Goal: Transaction & Acquisition: Purchase product/service

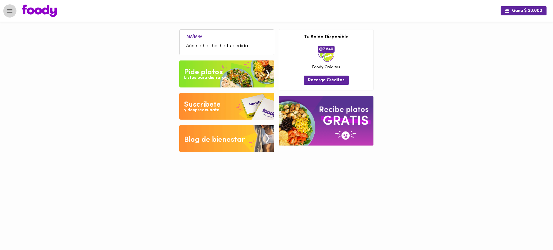
click at [8, 10] on icon "Menu" at bounding box center [9, 11] width 7 height 7
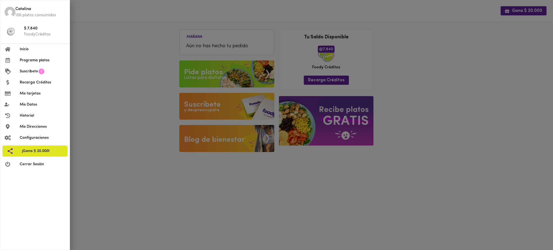
click at [33, 62] on span "Programa platos" at bounding box center [43, 61] width 46 height 6
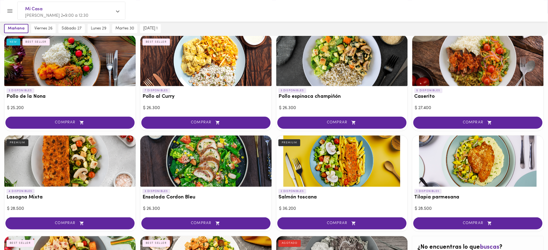
scroll to position [141, 0]
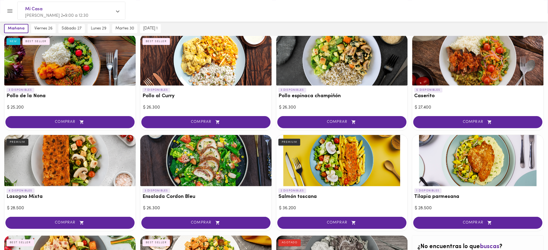
click at [72, 159] on div at bounding box center [69, 160] width 131 height 51
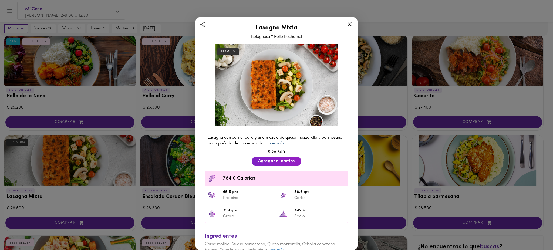
click at [284, 142] on link "ver más" at bounding box center [277, 144] width 15 height 4
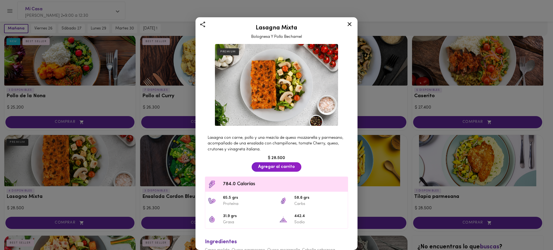
click at [351, 22] on icon at bounding box center [349, 24] width 7 height 7
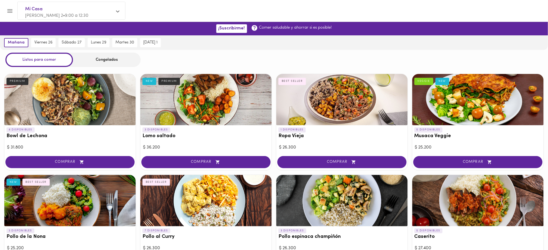
click at [115, 59] on div "Congelados" at bounding box center [107, 60] width 68 height 14
